Goal: Task Accomplishment & Management: Manage account settings

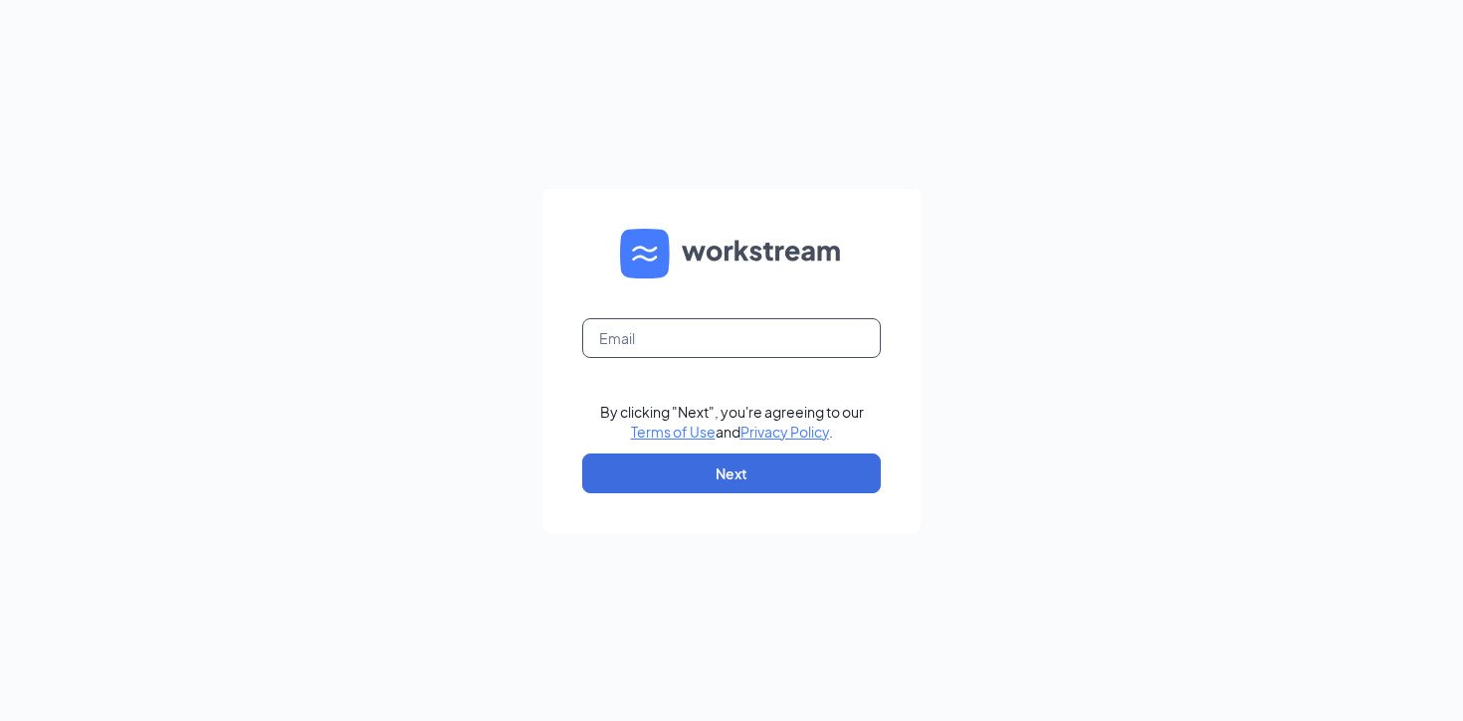
click at [729, 356] on input "text" at bounding box center [731, 338] width 299 height 40
type input "crumblamarillo@gmail.com"
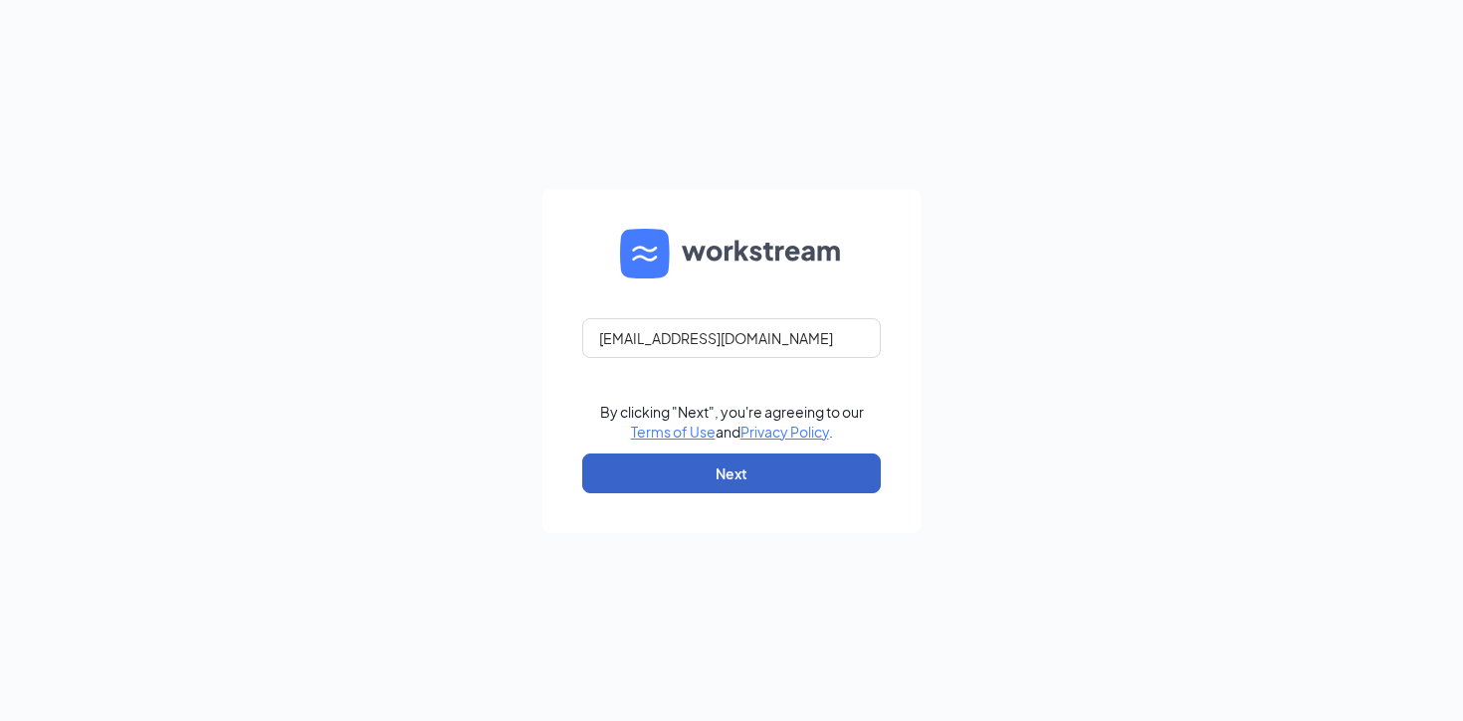
click at [799, 482] on button "Next" at bounding box center [731, 474] width 299 height 40
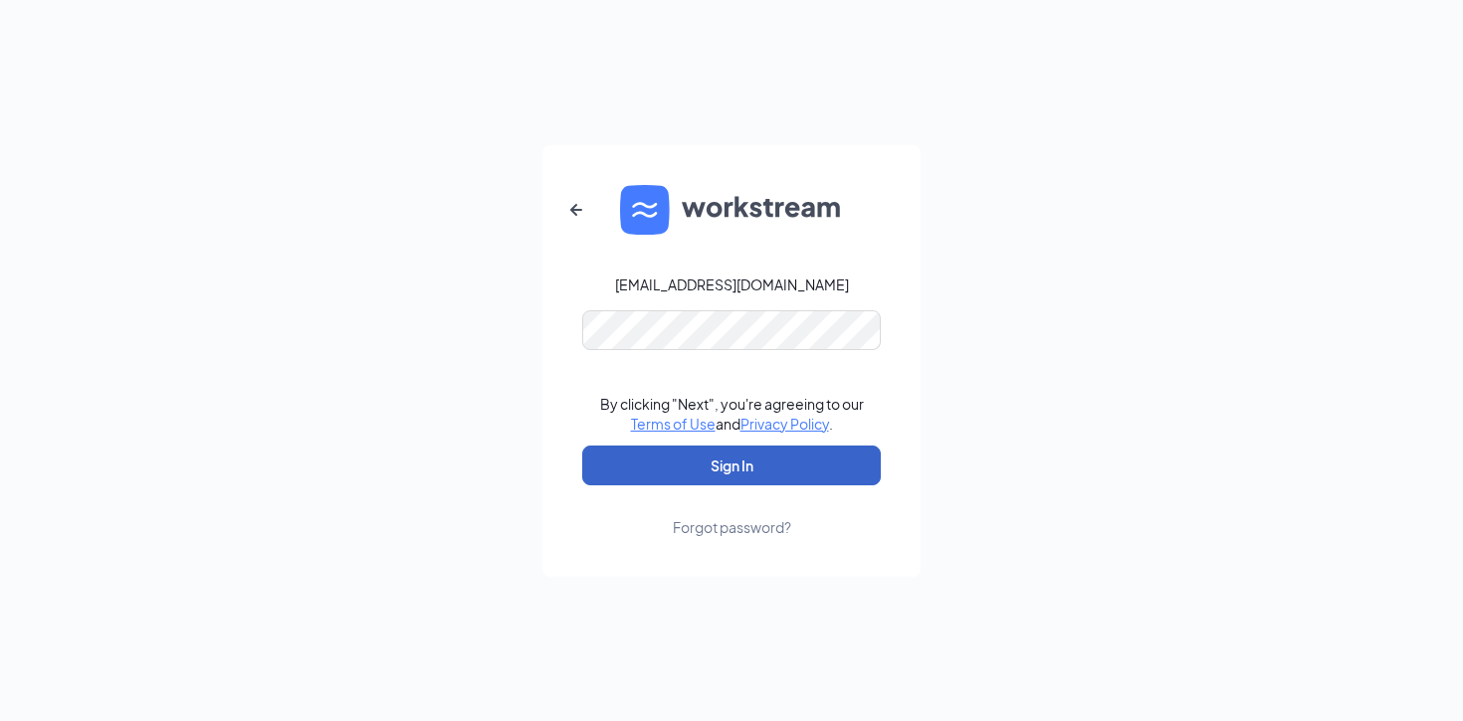
click at [763, 485] on button "Sign In" at bounding box center [731, 466] width 299 height 40
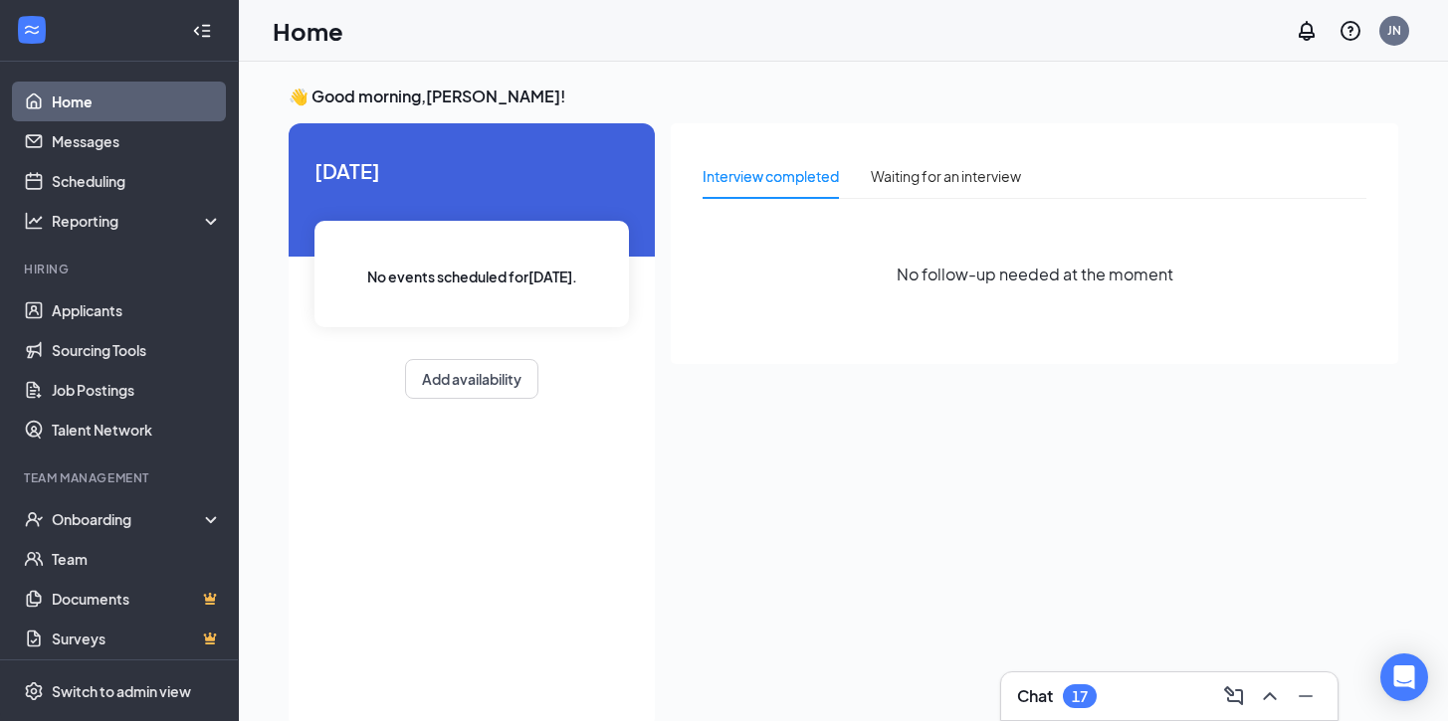
click at [125, 289] on li "Hiring Applicants Sourcing Tools Job Postings Talent Network" at bounding box center [119, 355] width 238 height 189
click at [123, 302] on link "Applicants" at bounding box center [137, 311] width 170 height 40
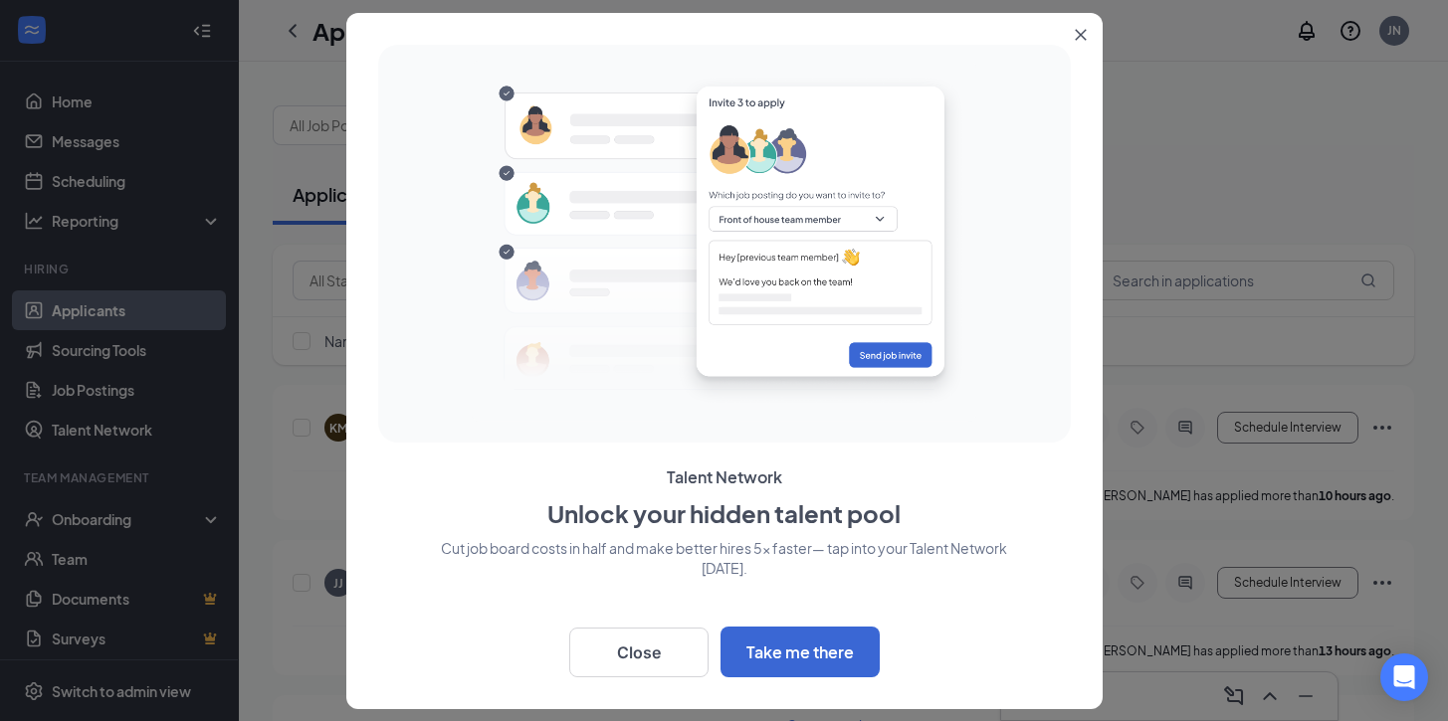
click at [635, 615] on p "Cut job board costs in half and make better hires 5x faster— tap into your Tale…" at bounding box center [724, 601] width 693 height 127
click at [642, 639] on button "Close" at bounding box center [638, 653] width 139 height 50
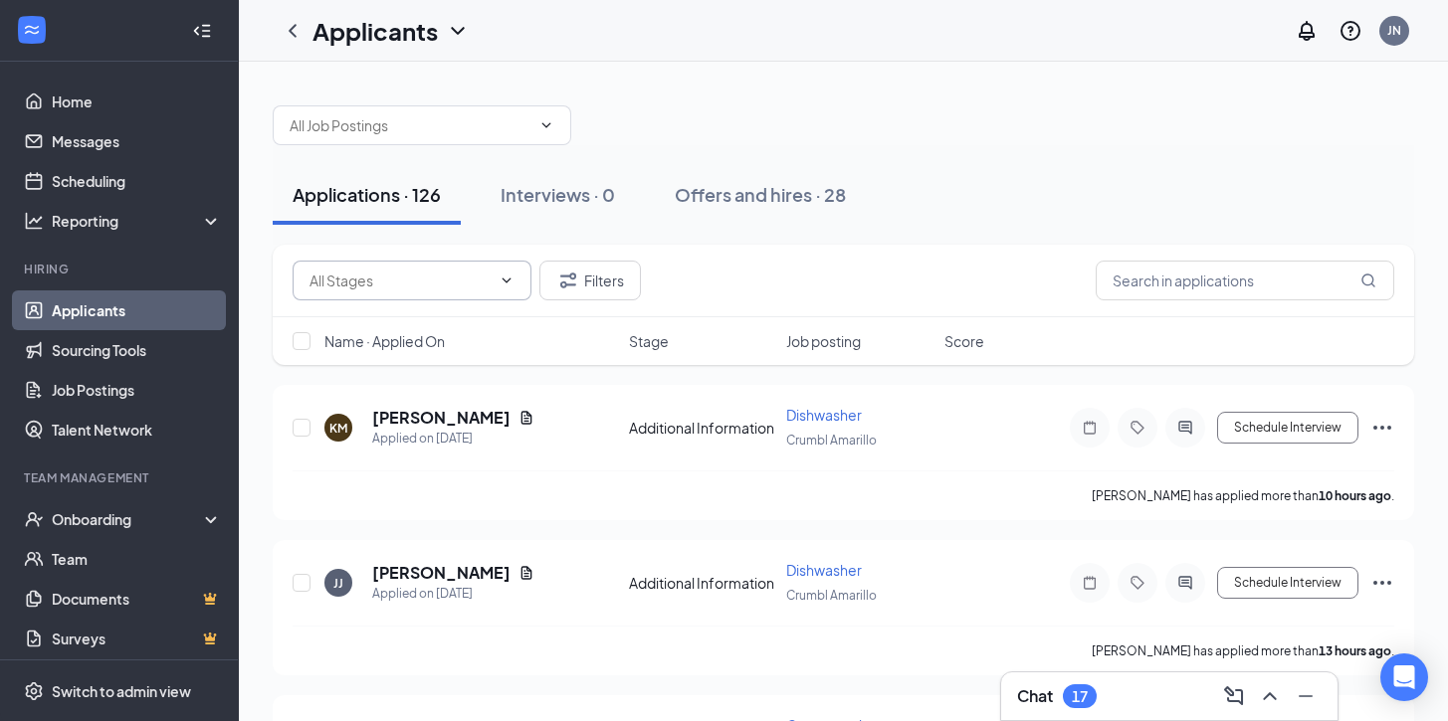
click at [376, 273] on input "text" at bounding box center [399, 281] width 181 height 22
click at [375, 273] on input "text" at bounding box center [399, 281] width 181 height 22
click at [378, 271] on input "text" at bounding box center [399, 281] width 181 height 22
click at [424, 145] on div "Applications · 126 Interviews · 0 Offers and hires · 28" at bounding box center [843, 195] width 1141 height 100
click at [1118, 274] on input "text" at bounding box center [1245, 281] width 299 height 40
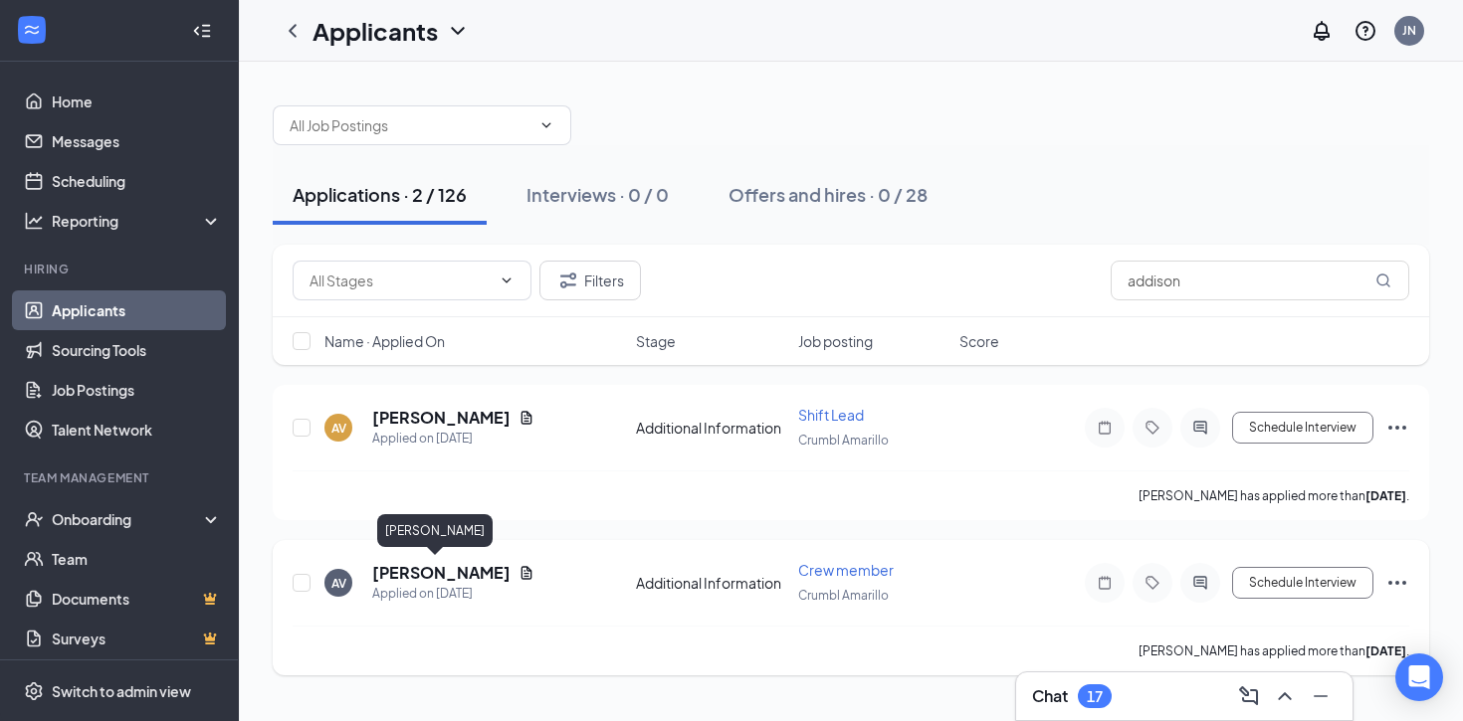
click at [415, 565] on h5 "[PERSON_NAME]" at bounding box center [441, 573] width 138 height 22
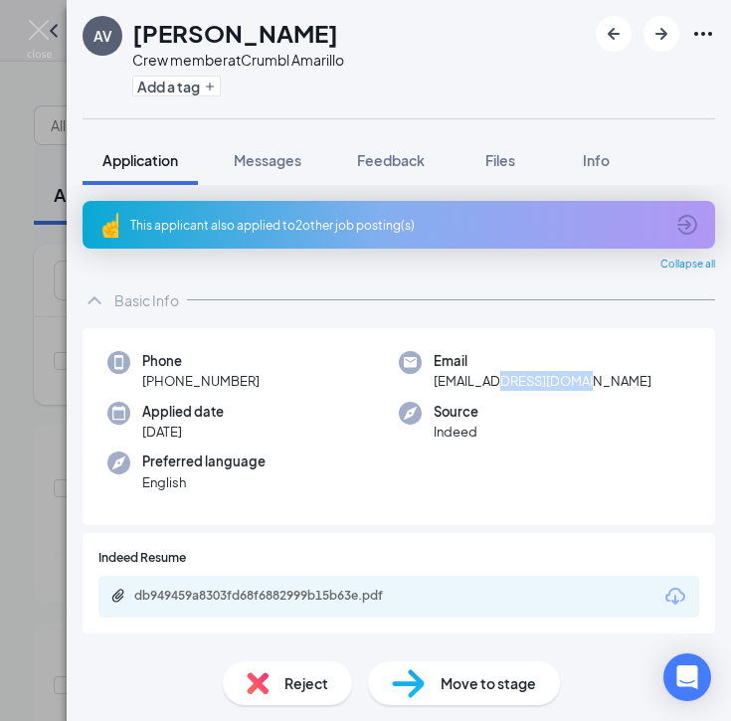
drag, startPoint x: 584, startPoint y: 384, endPoint x: 480, endPoint y: 383, distance: 104.5
click at [480, 383] on div "Email [EMAIL_ADDRESS][DOMAIN_NAME]" at bounding box center [545, 371] width 292 height 41
click at [434, 385] on span "[EMAIL_ADDRESS][DOMAIN_NAME]" at bounding box center [543, 381] width 218 height 20
drag, startPoint x: 427, startPoint y: 385, endPoint x: 587, endPoint y: 384, distance: 160.2
click at [587, 384] on div "Email [EMAIL_ADDRESS][DOMAIN_NAME]" at bounding box center [545, 371] width 292 height 41
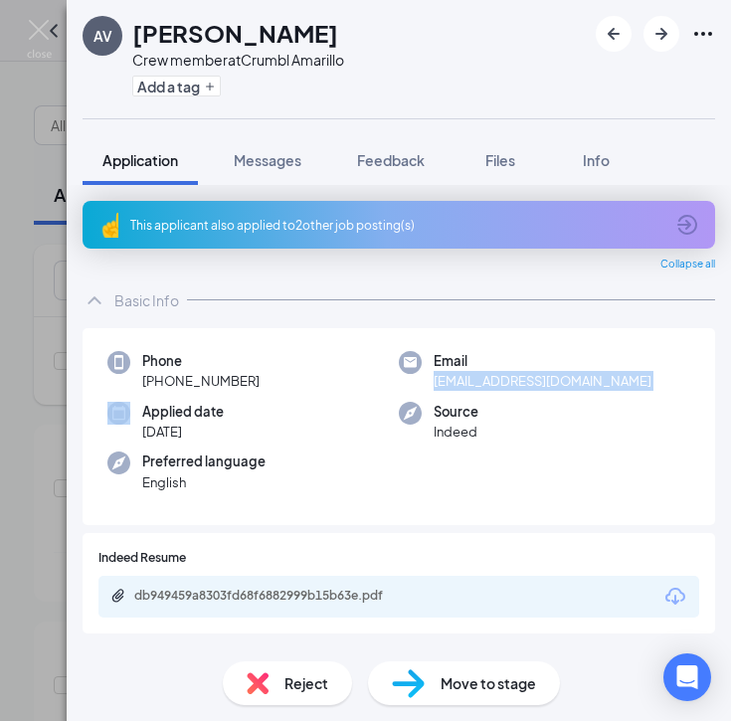
copy span "[EMAIL_ADDRESS][DOMAIN_NAME]"
click at [36, 39] on img at bounding box center [39, 39] width 25 height 39
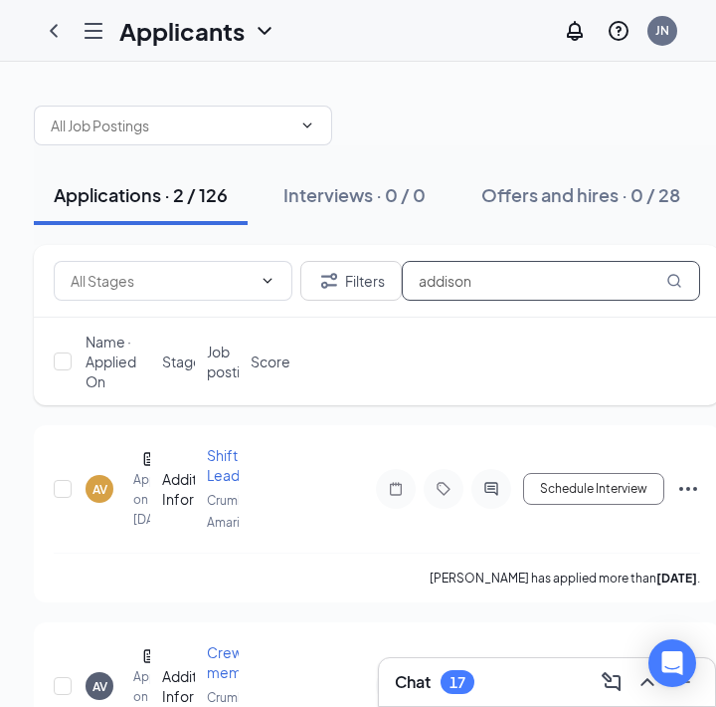
click at [484, 276] on input "addison" at bounding box center [551, 281] width 299 height 40
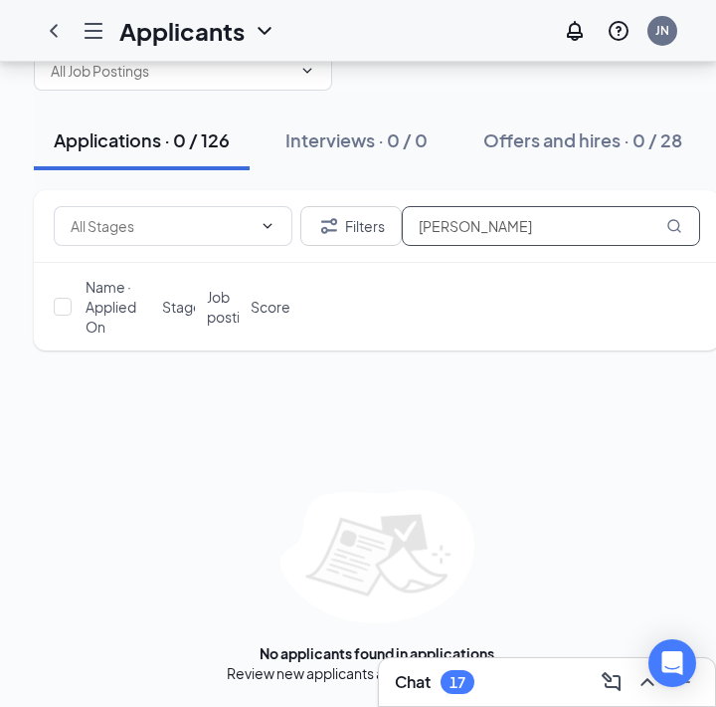
scroll to position [70, 0]
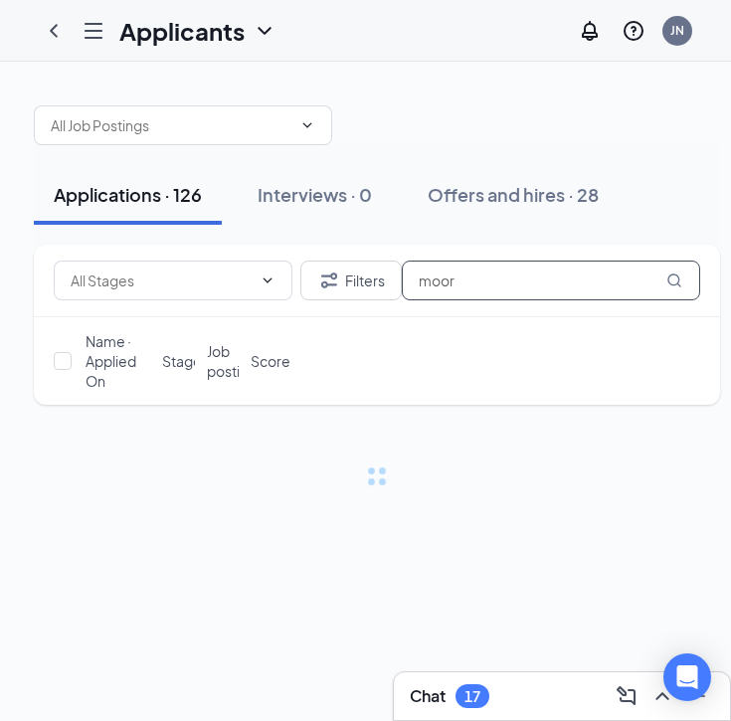
type input "[PERSON_NAME]"
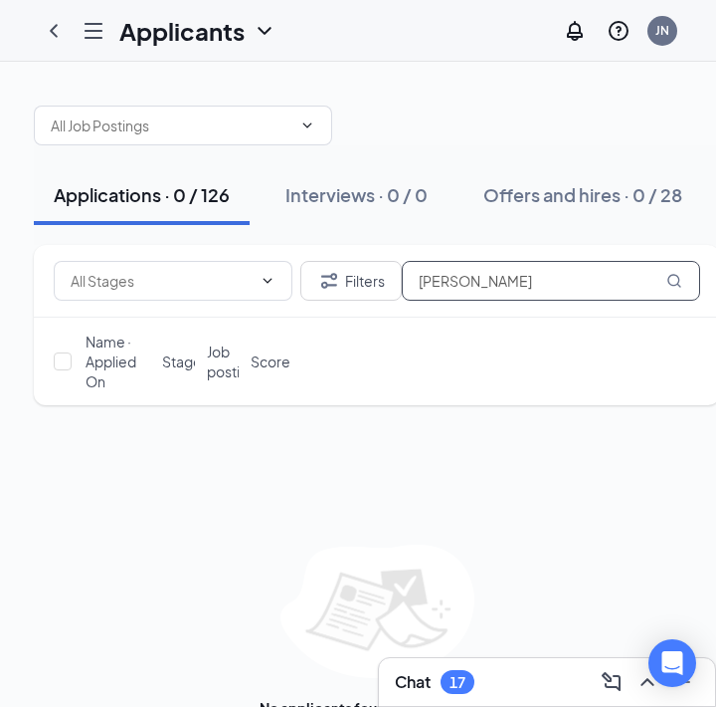
scroll to position [70, 0]
